Goal: Task Accomplishment & Management: Manage account settings

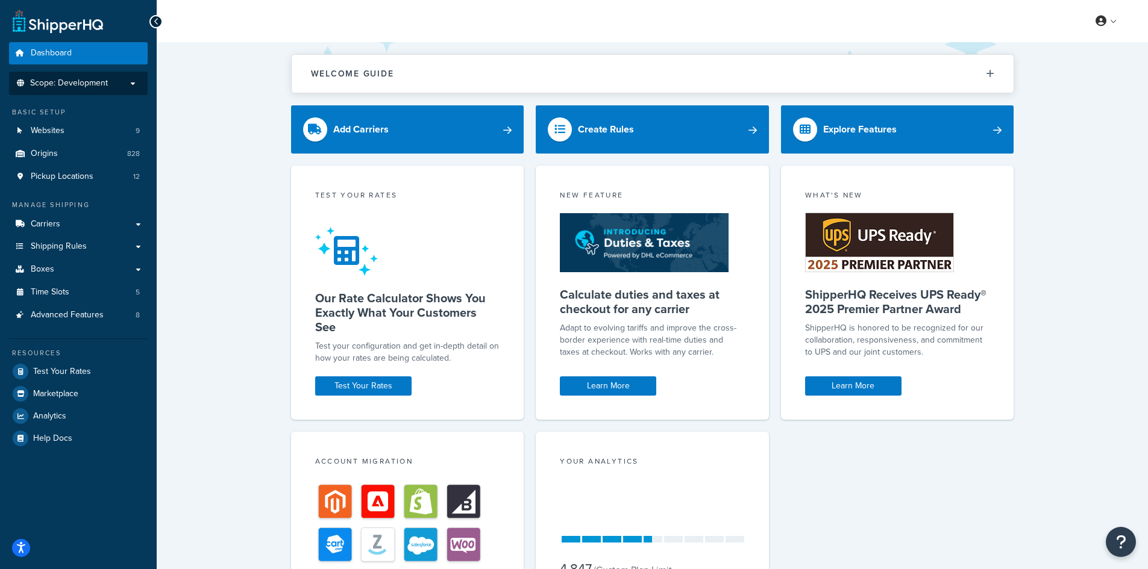
click at [104, 86] on span "Scope: Development" at bounding box center [69, 83] width 78 height 10
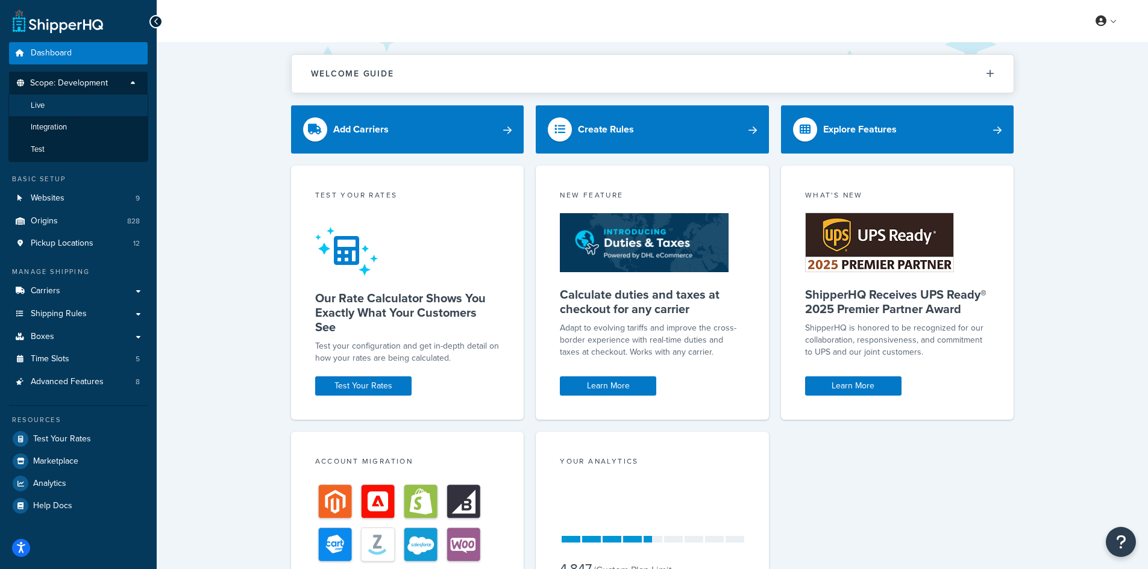
click at [92, 110] on li "Live" at bounding box center [78, 106] width 140 height 22
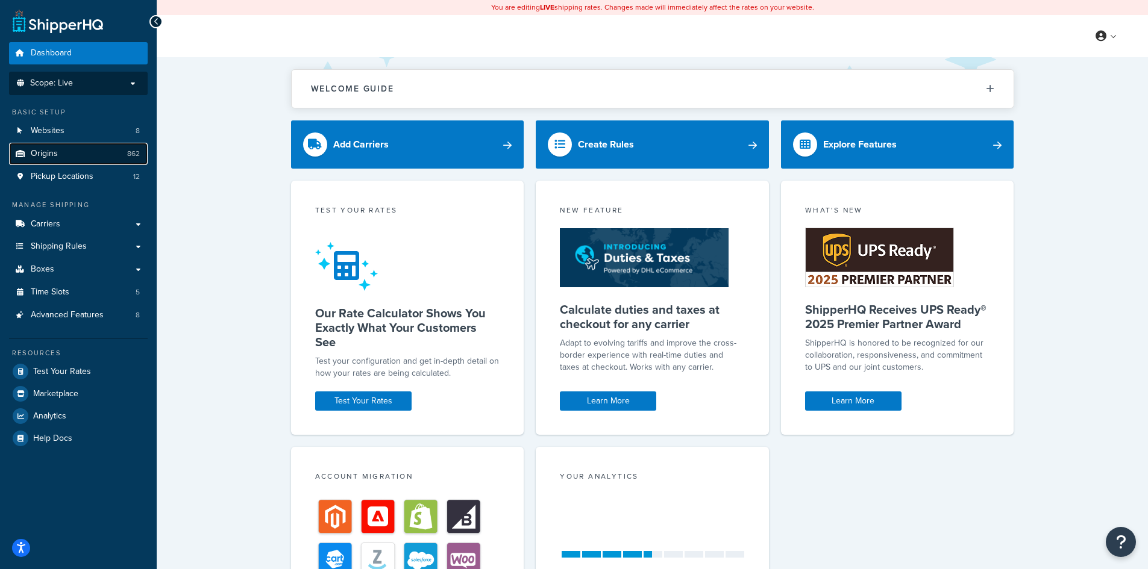
click at [82, 153] on link "Origins 862" at bounding box center [78, 154] width 139 height 22
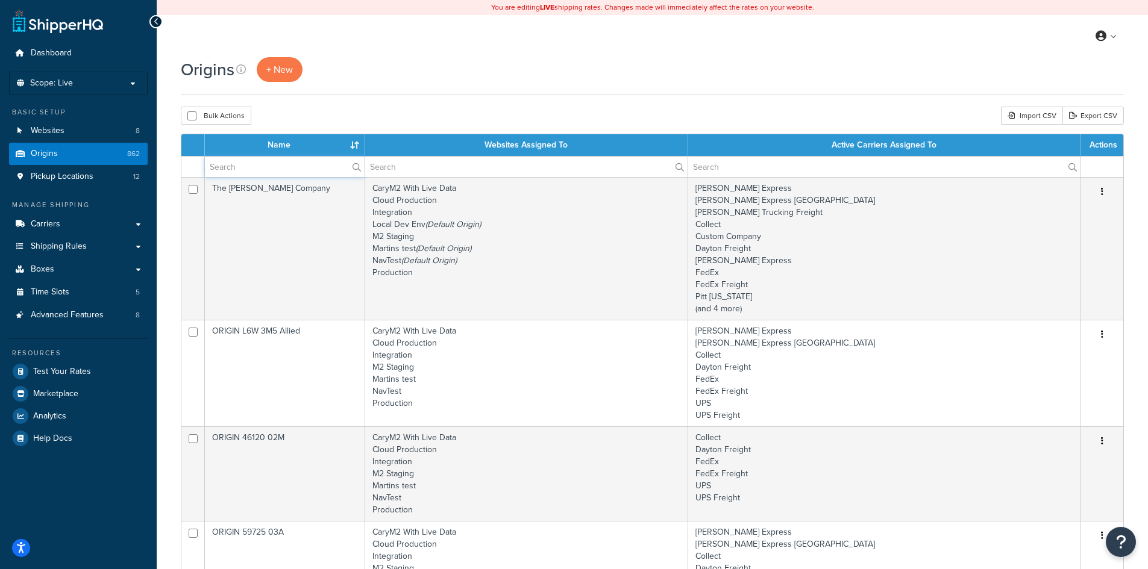
click at [226, 161] on input "text" at bounding box center [285, 167] width 160 height 20
